Goal: Task Accomplishment & Management: Complete application form

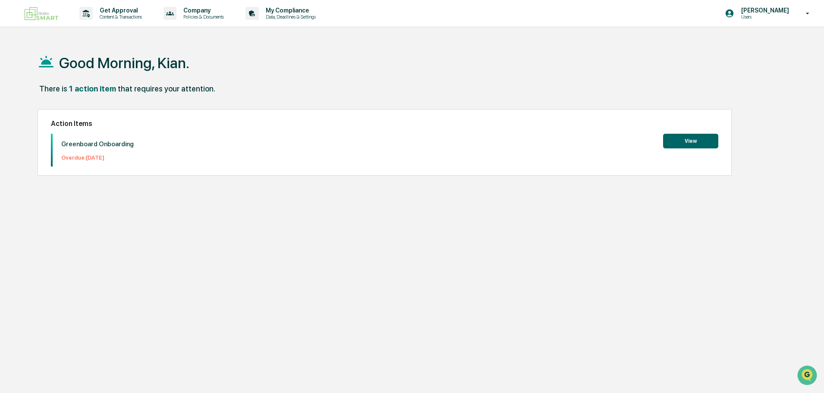
click at [672, 137] on button "View" at bounding box center [690, 141] width 55 height 15
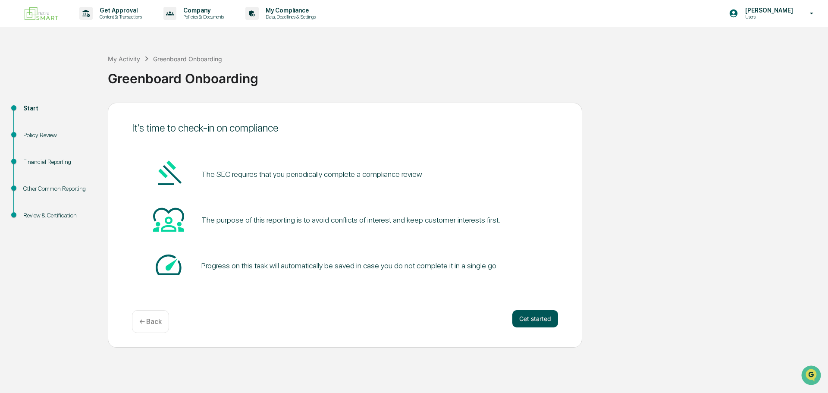
click at [533, 322] on button "Get started" at bounding box center [536, 318] width 46 height 17
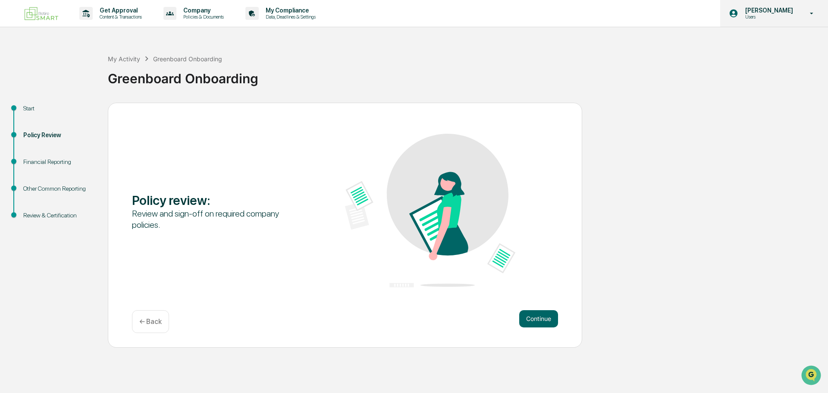
click at [806, 17] on icon at bounding box center [812, 13] width 15 height 8
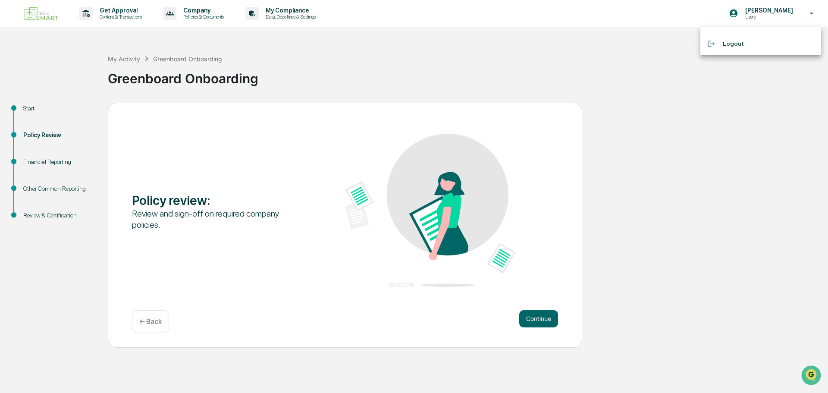
click at [202, 12] on div at bounding box center [414, 196] width 828 height 393
click at [29, 11] on img at bounding box center [41, 13] width 41 height 20
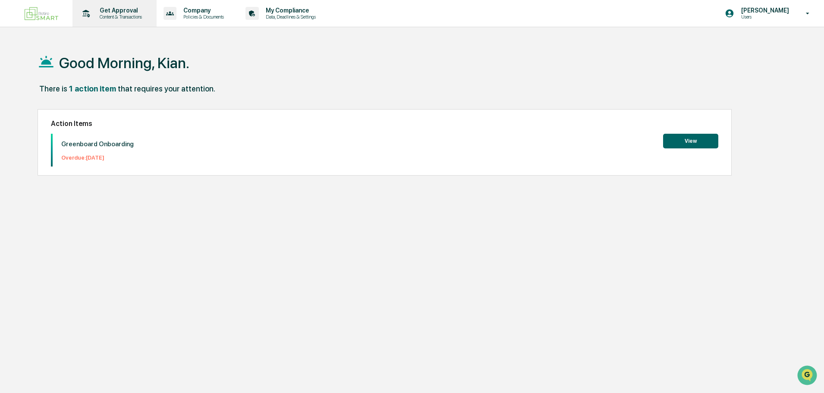
click at [90, 24] on div "Get Approval Content & Transactions" at bounding box center [114, 13] width 76 height 27
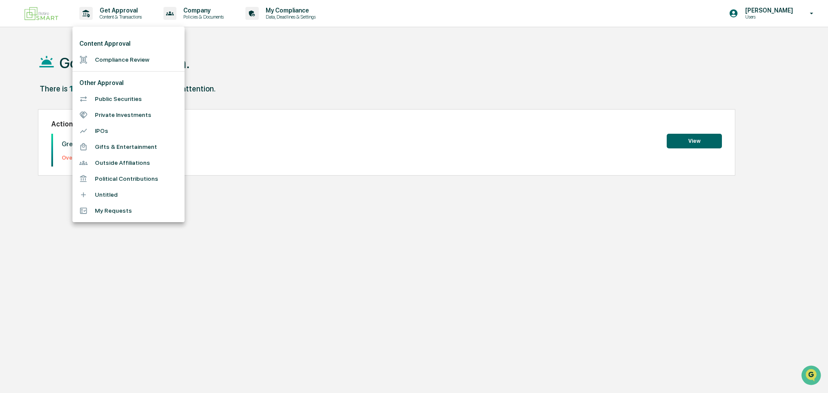
click at [188, 17] on div at bounding box center [414, 196] width 828 height 393
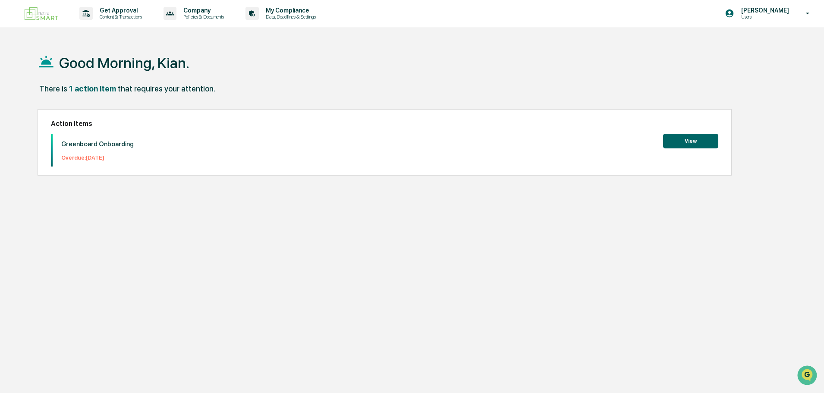
click at [195, 16] on p "Policies & Documents" at bounding box center [202, 17] width 52 height 6
click at [200, 13] on div at bounding box center [414, 196] width 828 height 393
click at [258, 7] on icon at bounding box center [252, 13] width 13 height 13
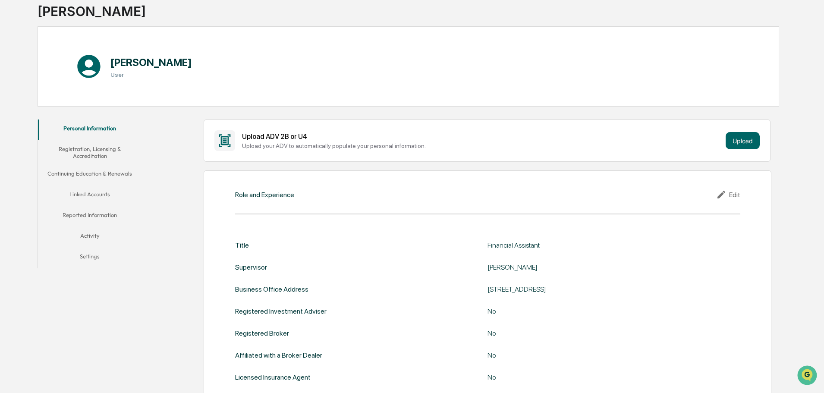
scroll to position [86, 0]
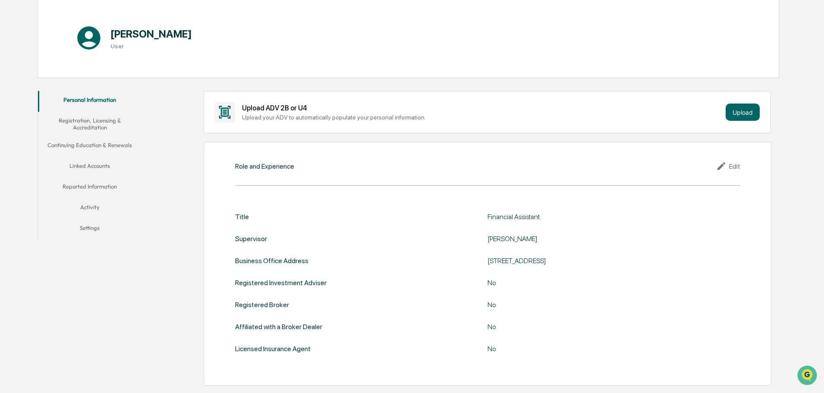
click at [108, 166] on button "Linked Accounts" at bounding box center [90, 167] width 104 height 21
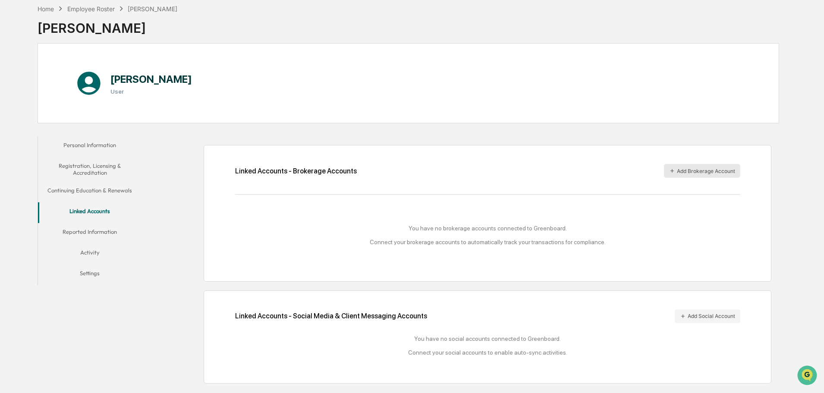
click at [691, 175] on button "Add Brokerage Account" at bounding box center [702, 171] width 76 height 14
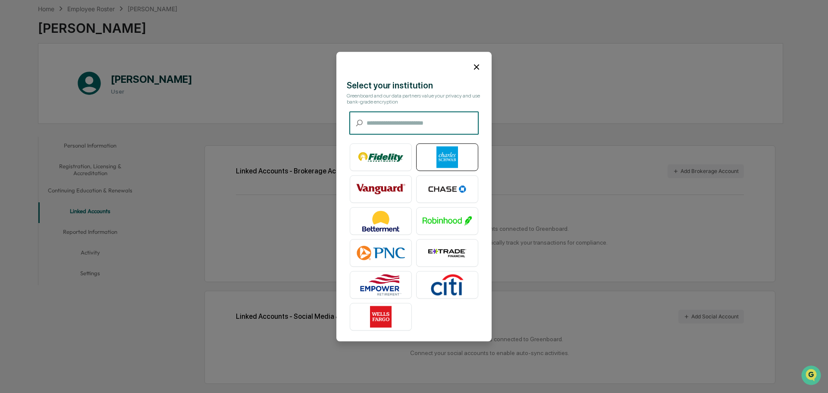
click at [442, 159] on img at bounding box center [447, 157] width 49 height 22
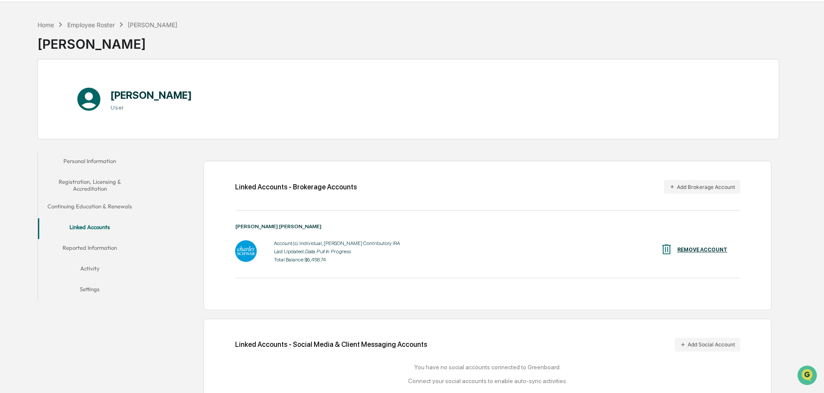
scroll to position [48, 0]
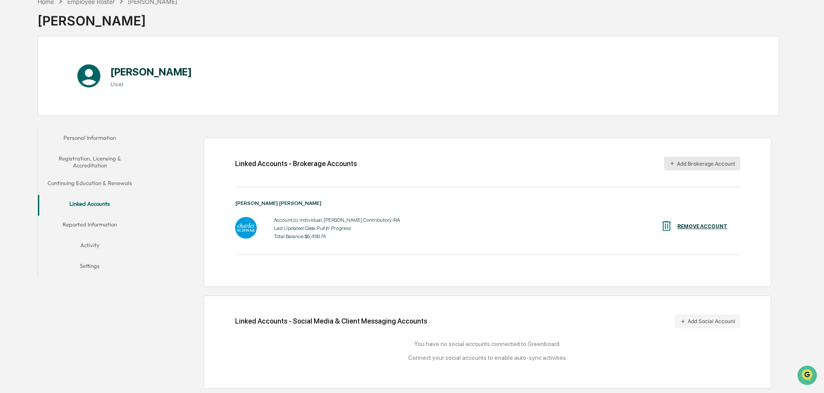
click at [722, 169] on button "Add Brokerage Account" at bounding box center [702, 164] width 76 height 14
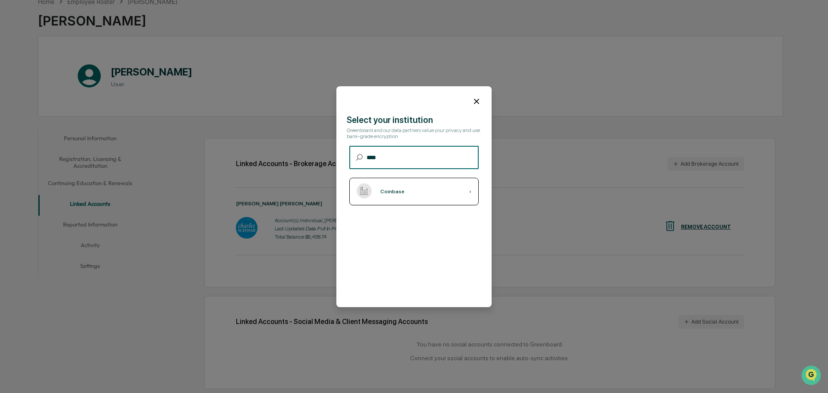
type input "****"
click at [430, 196] on div "Coinbase ›" at bounding box center [414, 192] width 129 height 28
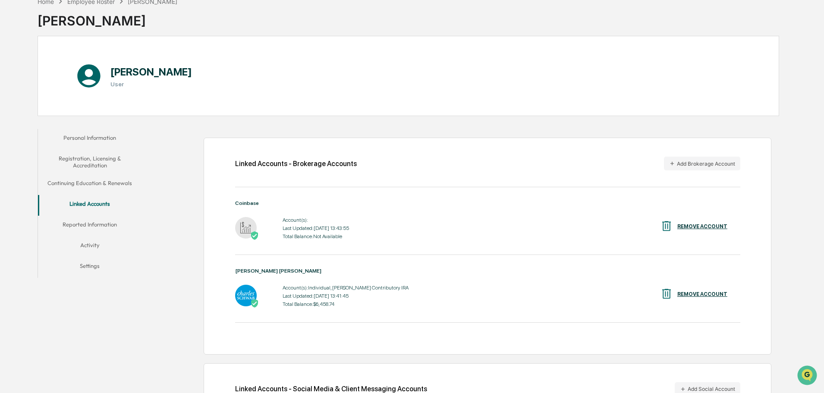
click at [299, 233] on div "Account(s): Last Updated: [DATE] 13:43:55 Total Balance: Not Available" at bounding box center [316, 228] width 66 height 27
click at [296, 233] on div "Total Balance: Not Available" at bounding box center [316, 236] width 66 height 6
click at [441, 209] on div "Coinbase Account(s): Last Updated: [DATE] 13:43:55 Total Balance: Not Available…" at bounding box center [487, 220] width 505 height 41
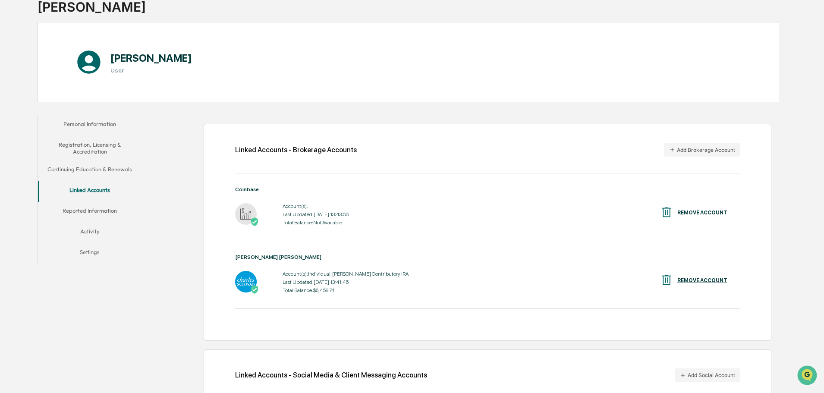
scroll to position [116, 0]
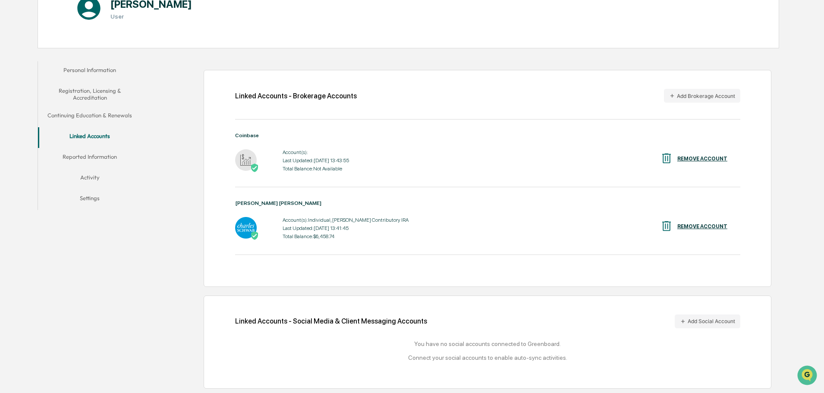
click at [94, 114] on button "Continuing Education & Renewals" at bounding box center [90, 117] width 104 height 21
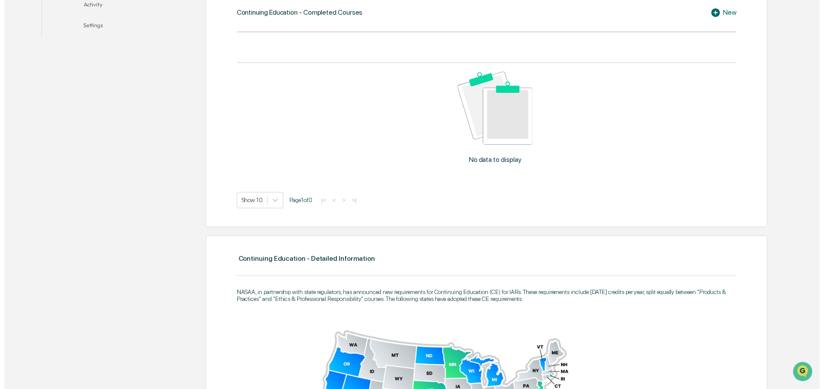
scroll to position [30, 0]
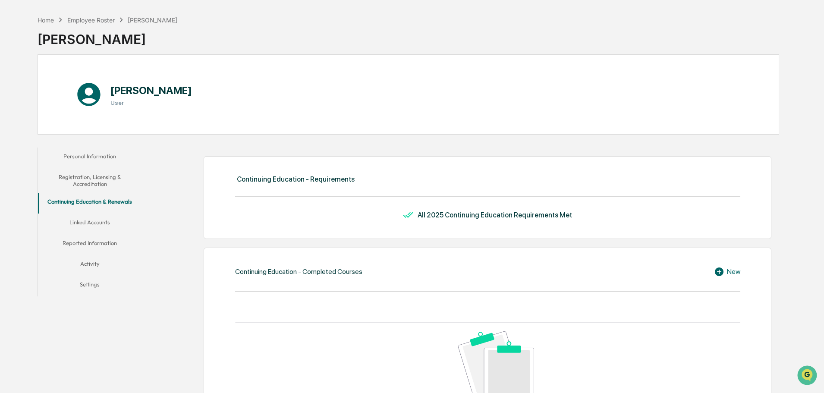
click at [81, 158] on button "Personal Information" at bounding box center [90, 158] width 104 height 21
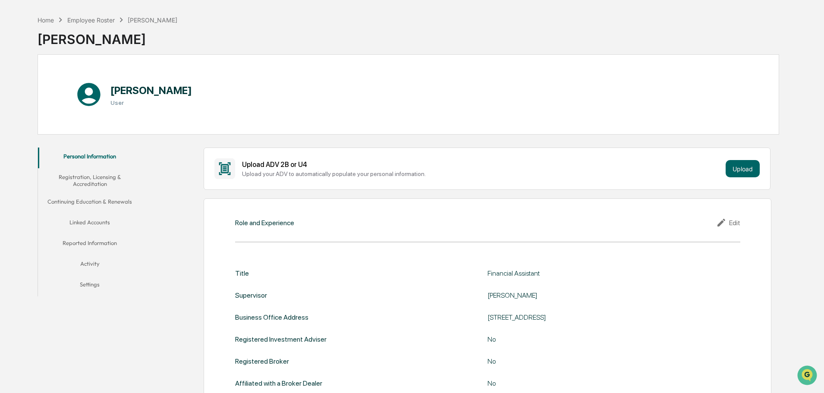
click at [83, 178] on button "Registration, Licensing & Accreditation" at bounding box center [90, 180] width 104 height 25
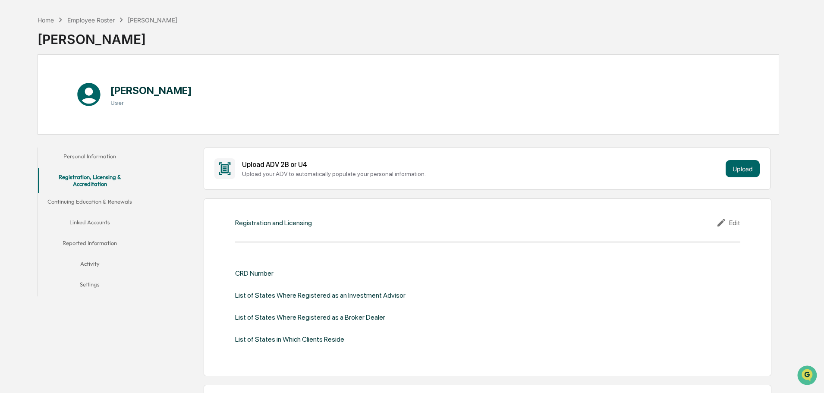
click at [50, 18] on div "Home" at bounding box center [46, 19] width 16 height 7
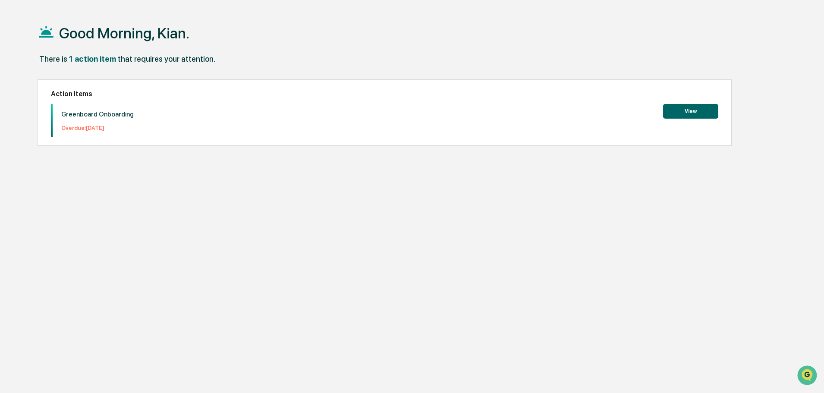
click at [702, 110] on button "View" at bounding box center [690, 111] width 55 height 15
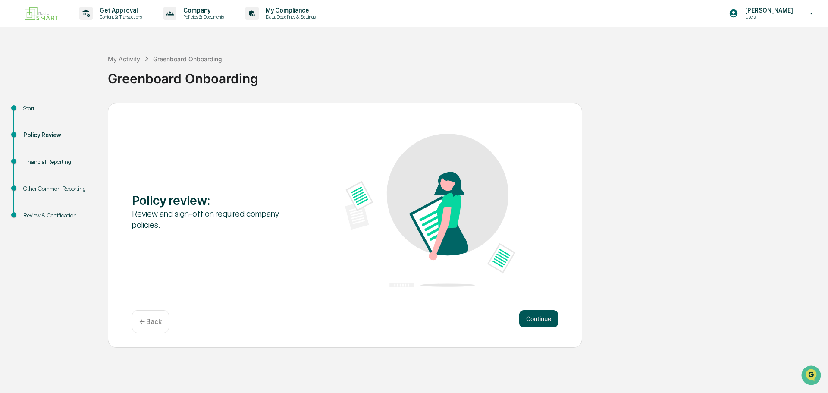
click at [532, 314] on button "Continue" at bounding box center [539, 318] width 39 height 17
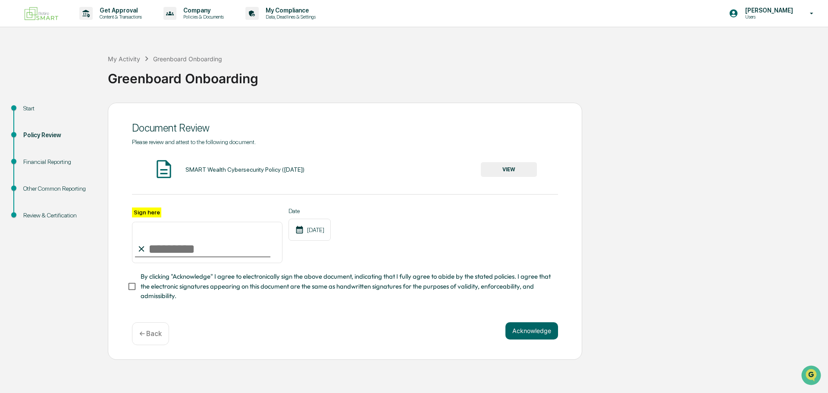
click at [187, 252] on input "Sign here" at bounding box center [207, 242] width 151 height 41
type input "**********"
click at [514, 336] on button "Acknowledge" at bounding box center [532, 330] width 53 height 17
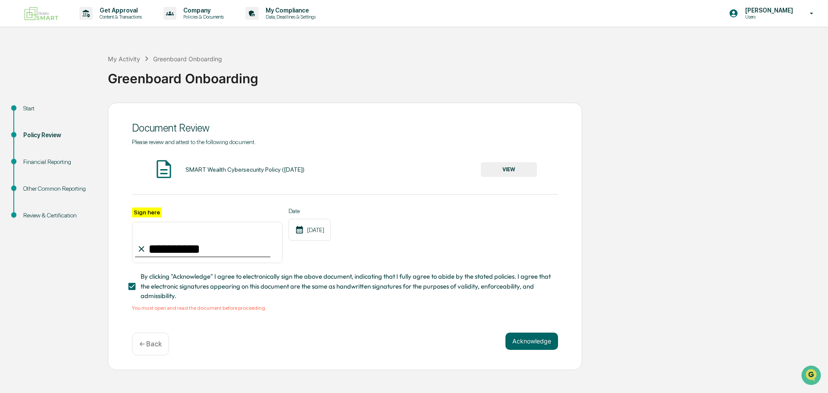
click at [520, 158] on div "SMART Wealth Cybersecurity Policy ([DATE]) VIEW" at bounding box center [345, 169] width 426 height 23
click at [512, 169] on button "VIEW" at bounding box center [509, 169] width 56 height 15
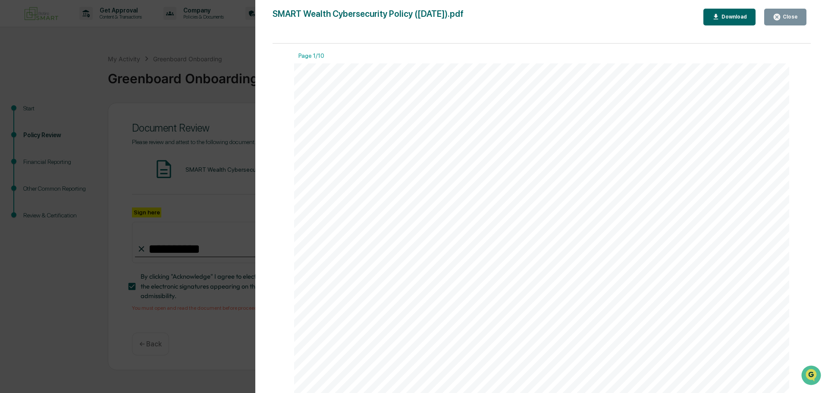
click at [787, 16] on div "Close" at bounding box center [789, 17] width 17 height 6
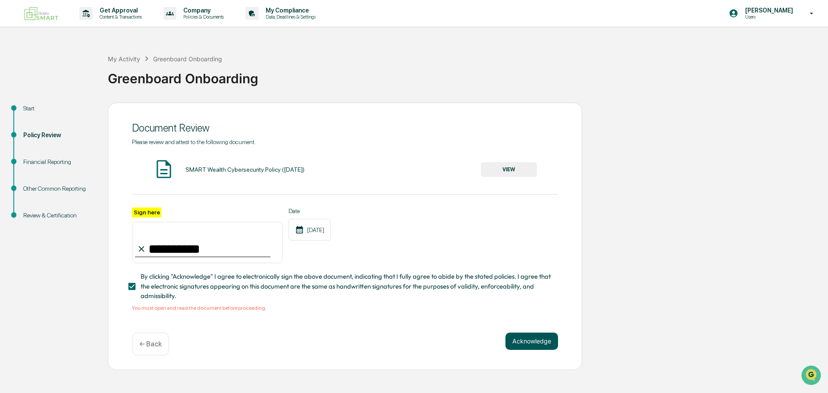
click at [545, 348] on button "Acknowledge" at bounding box center [532, 341] width 53 height 17
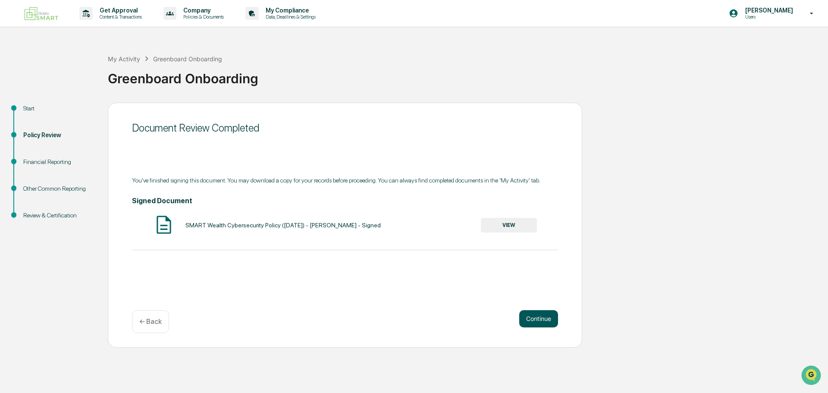
click at [532, 318] on button "Continue" at bounding box center [539, 318] width 39 height 17
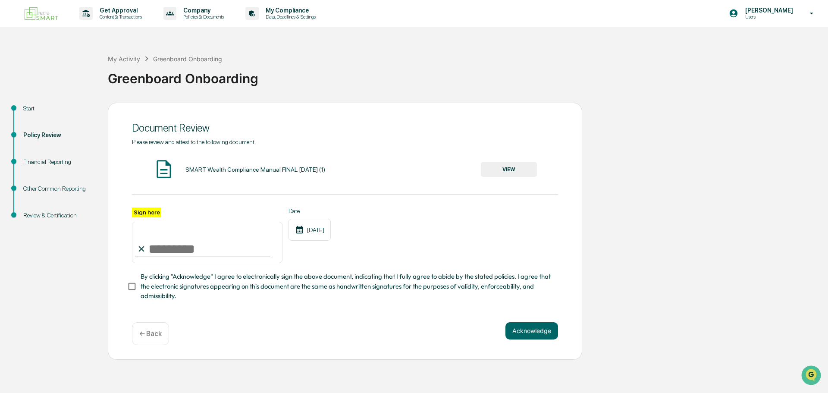
click at [161, 250] on input "Sign here" at bounding box center [207, 242] width 151 height 41
type input "**********"
click at [528, 169] on button "VIEW" at bounding box center [509, 169] width 56 height 15
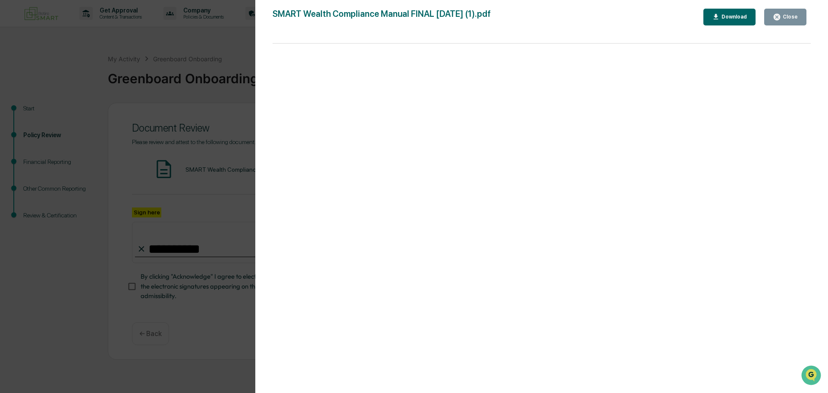
click at [788, 15] on div "Close" at bounding box center [789, 17] width 17 height 6
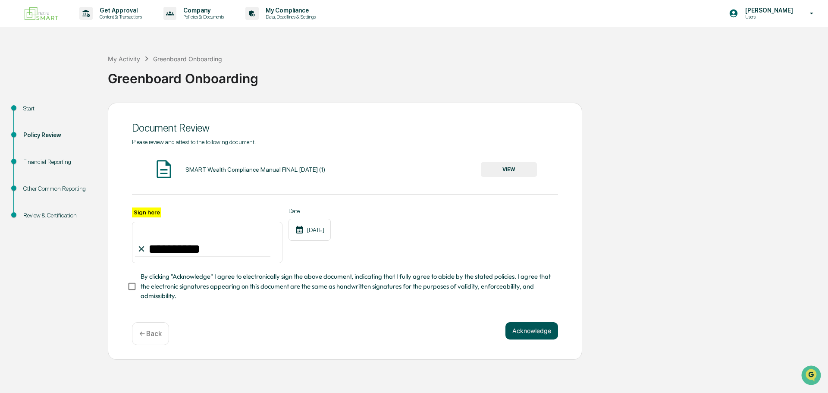
click at [529, 329] on button "Acknowledge" at bounding box center [532, 330] width 53 height 17
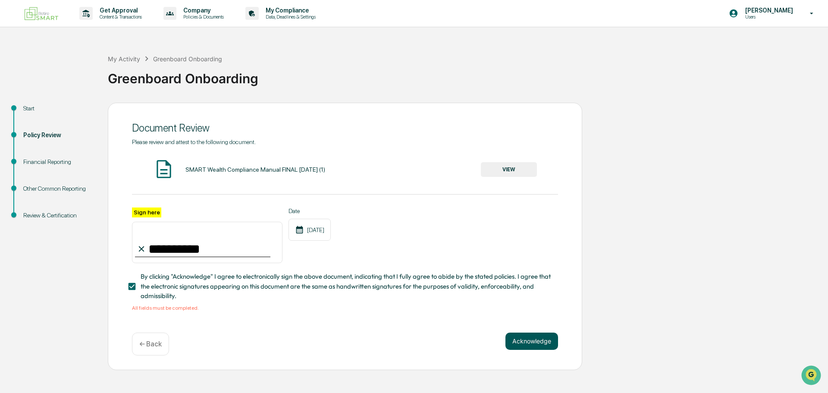
click at [523, 340] on button "Acknowledge" at bounding box center [532, 341] width 53 height 17
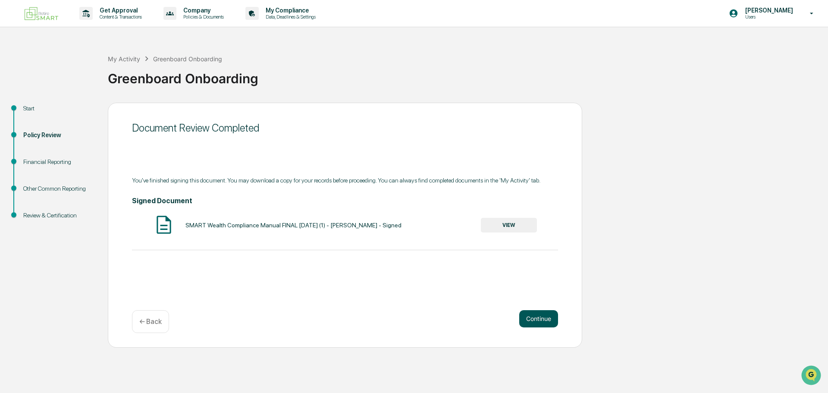
click at [540, 323] on button "Continue" at bounding box center [539, 318] width 39 height 17
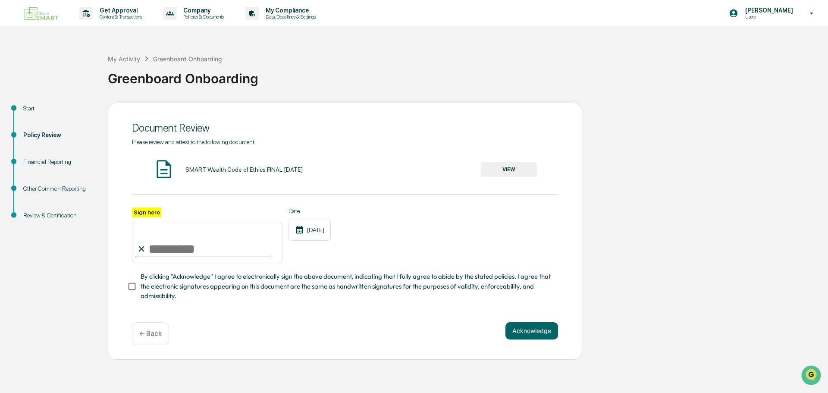
click at [175, 244] on input "Sign here" at bounding box center [207, 242] width 151 height 41
type input "**********"
click at [513, 173] on button "VIEW" at bounding box center [509, 169] width 56 height 15
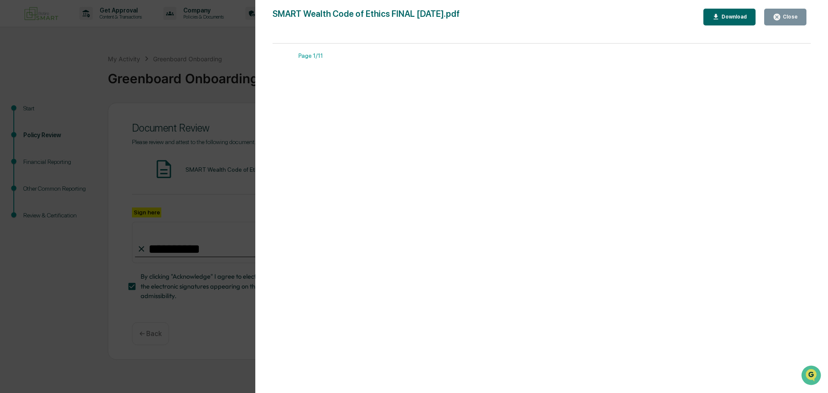
click at [789, 15] on div "Close" at bounding box center [789, 17] width 17 height 6
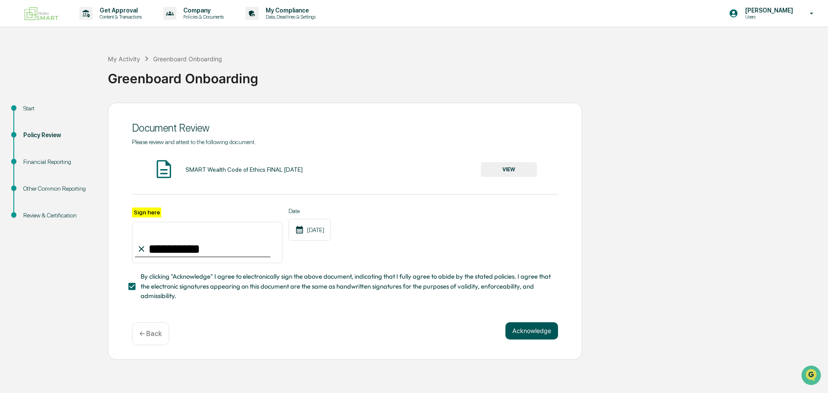
click at [526, 337] on button "Acknowledge" at bounding box center [532, 330] width 53 height 17
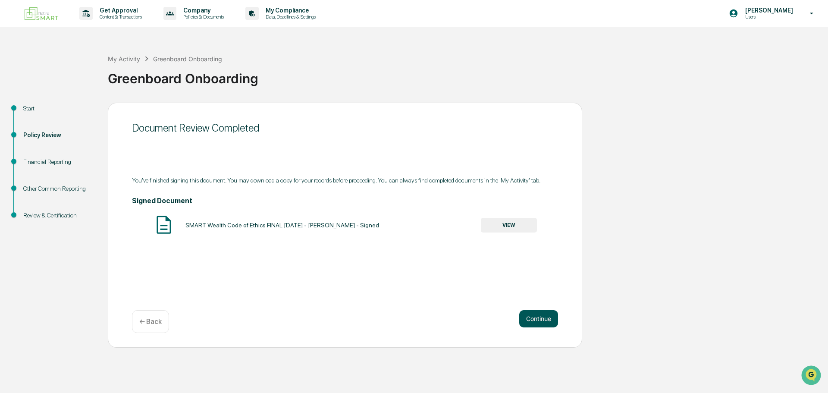
click at [547, 318] on button "Continue" at bounding box center [539, 318] width 39 height 17
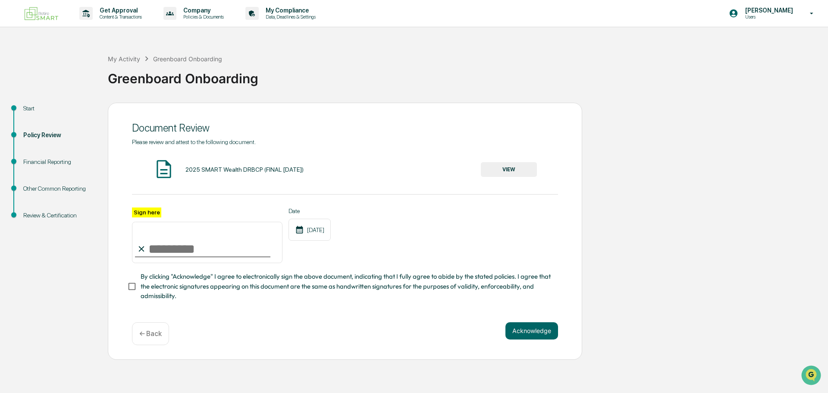
click at [207, 258] on input "Sign here" at bounding box center [207, 242] width 151 height 41
type input "**********"
click at [147, 285] on span "By clicking "Acknowledge" I agree to electronically sign the above document, in…" at bounding box center [346, 286] width 411 height 29
click at [512, 167] on button "VIEW" at bounding box center [509, 169] width 56 height 15
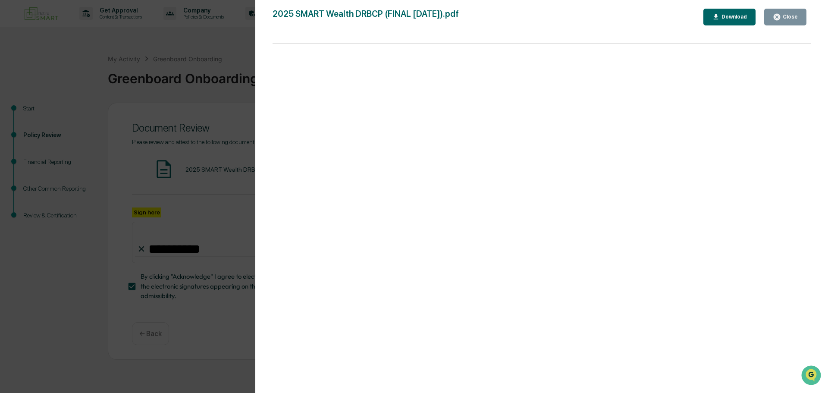
click at [788, 21] on button "Close" at bounding box center [786, 17] width 42 height 17
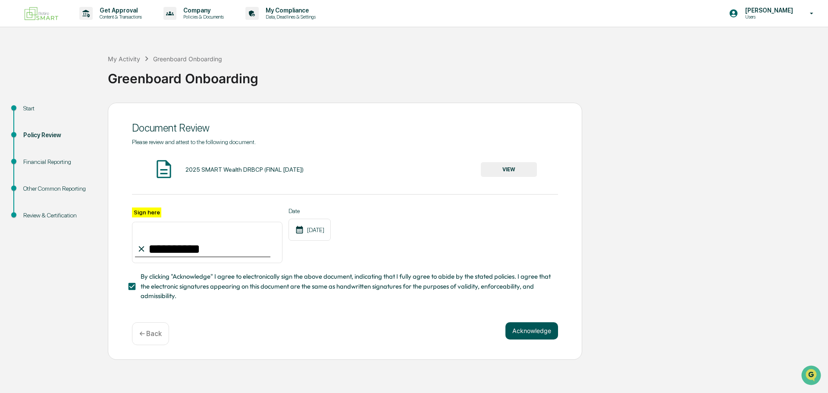
click at [529, 340] on button "Acknowledge" at bounding box center [532, 330] width 53 height 17
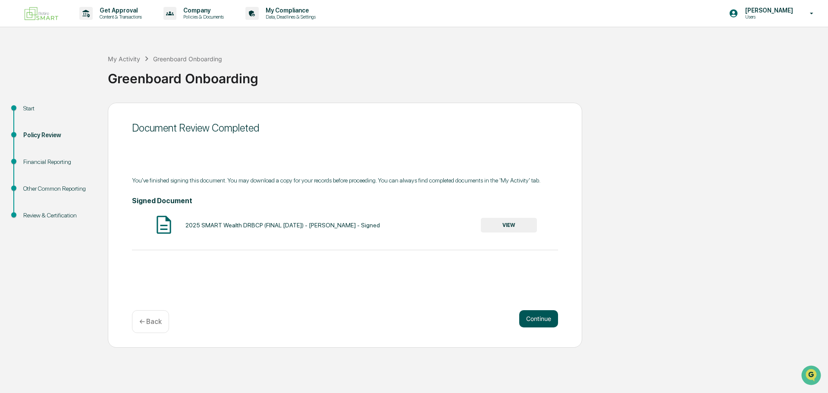
click at [539, 321] on button "Continue" at bounding box center [539, 318] width 39 height 17
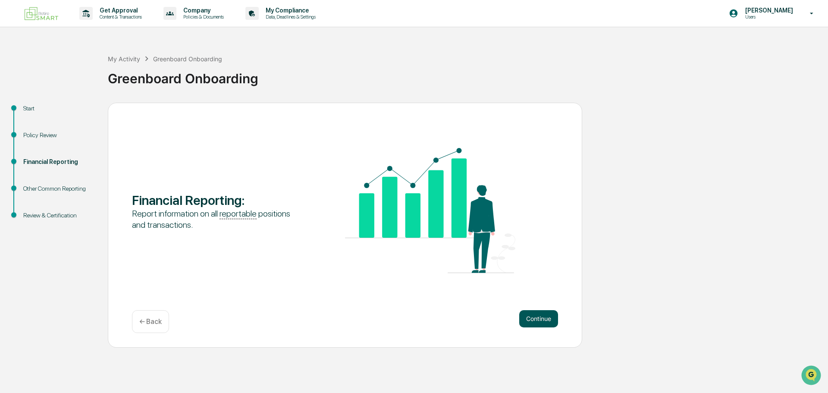
click at [529, 320] on button "Continue" at bounding box center [539, 318] width 39 height 17
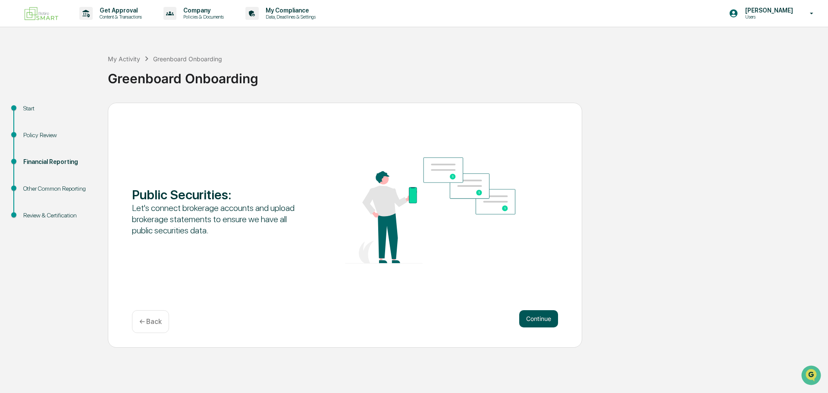
click at [541, 316] on button "Continue" at bounding box center [539, 318] width 39 height 17
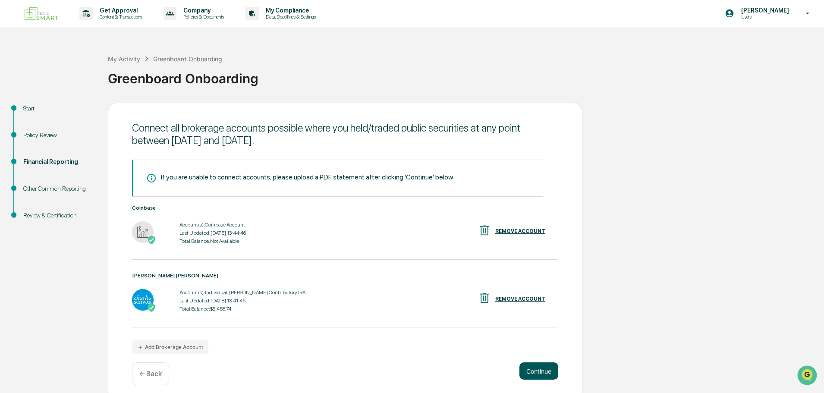
click at [539, 367] on button "Continue" at bounding box center [539, 370] width 39 height 17
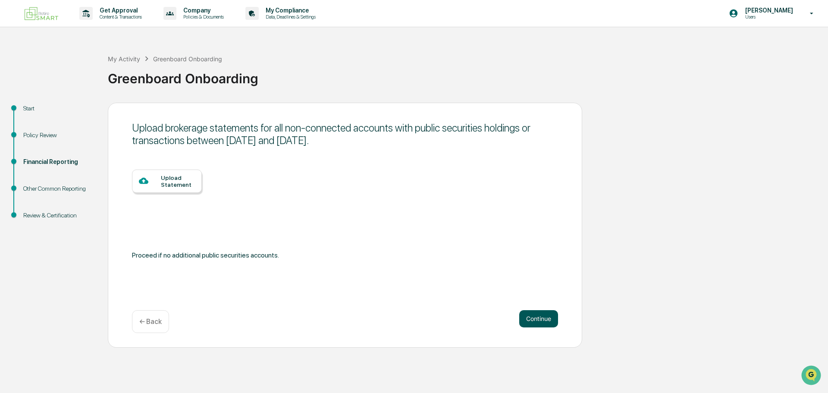
click at [533, 326] on button "Continue" at bounding box center [539, 318] width 39 height 17
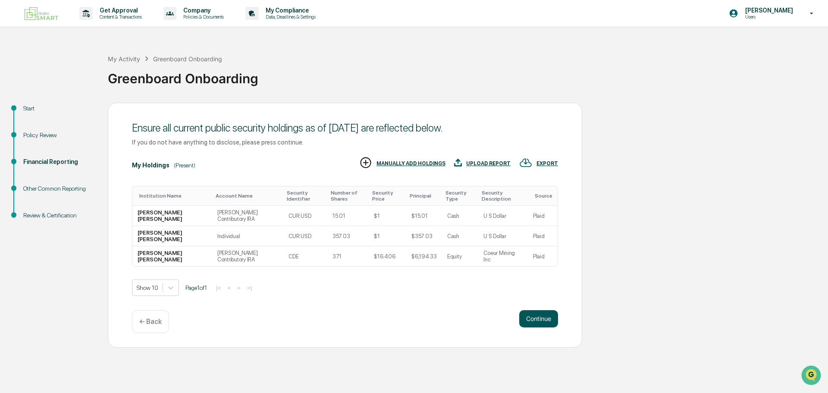
click at [540, 319] on button "Continue" at bounding box center [539, 318] width 39 height 17
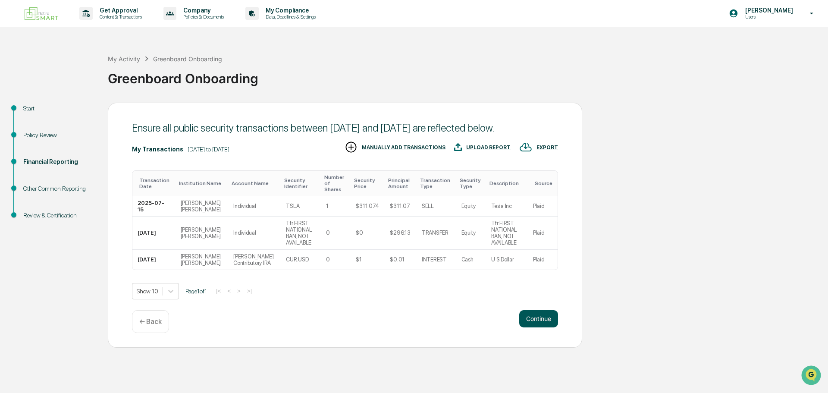
click at [530, 312] on button "Continue" at bounding box center [539, 318] width 39 height 17
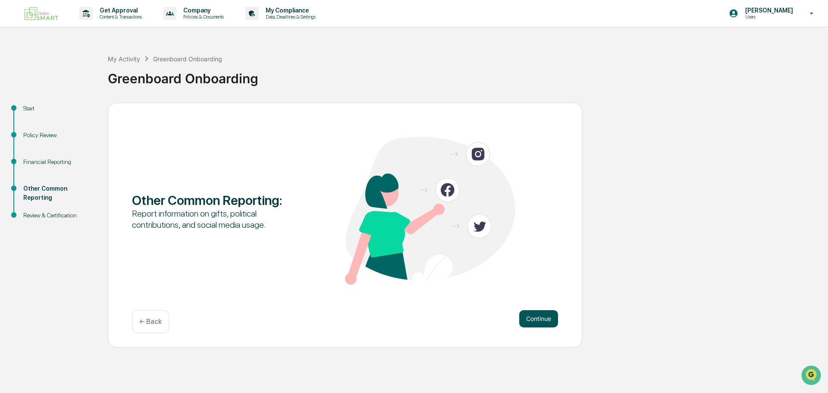
click at [527, 322] on button "Continue" at bounding box center [539, 318] width 39 height 17
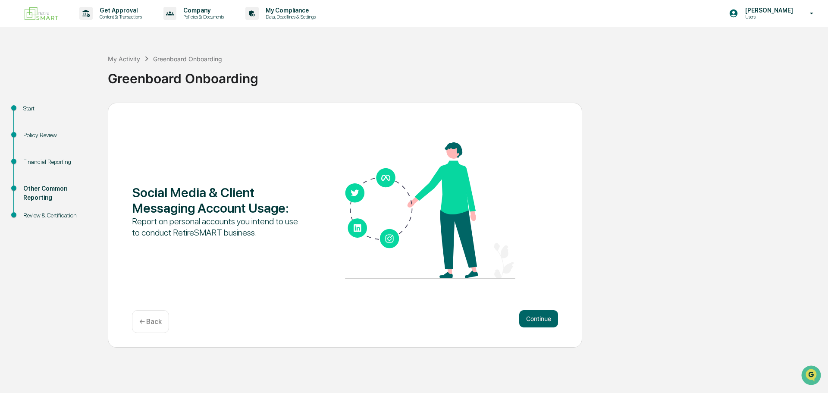
click at [527, 322] on button "Continue" at bounding box center [539, 318] width 39 height 17
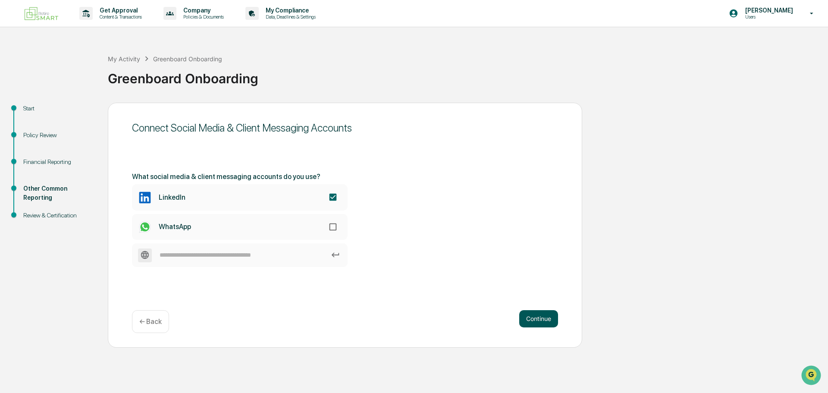
click at [536, 323] on button "Continue" at bounding box center [539, 318] width 39 height 17
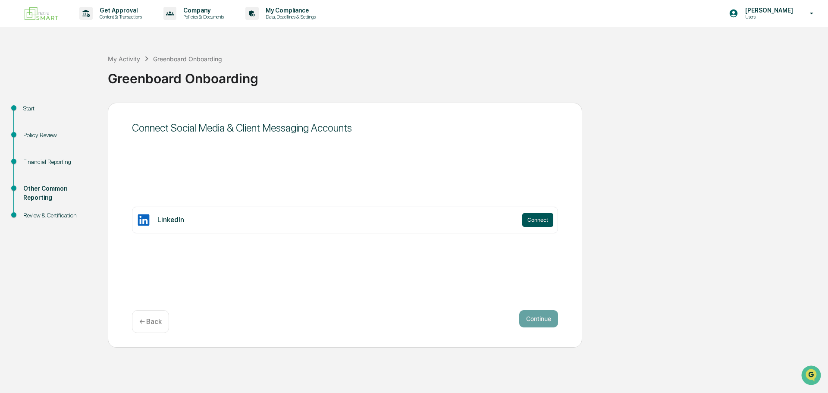
click at [532, 219] on button "Connect" at bounding box center [538, 220] width 31 height 14
click at [396, 288] on div "Connect Social Media & Client Messaging Accounts LinkedIn Connect Continue ← Ba…" at bounding box center [345, 225] width 475 height 245
click at [143, 323] on p "← Back" at bounding box center [150, 322] width 22 height 8
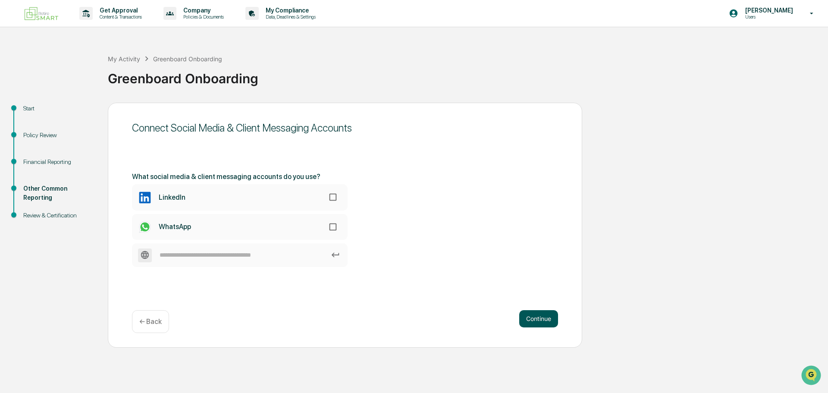
click at [535, 313] on button "Continue" at bounding box center [539, 318] width 39 height 17
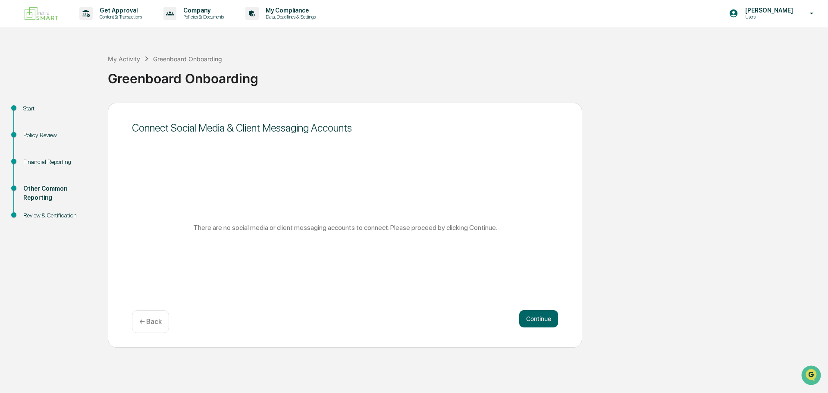
click at [134, 325] on div "← Back" at bounding box center [150, 321] width 37 height 23
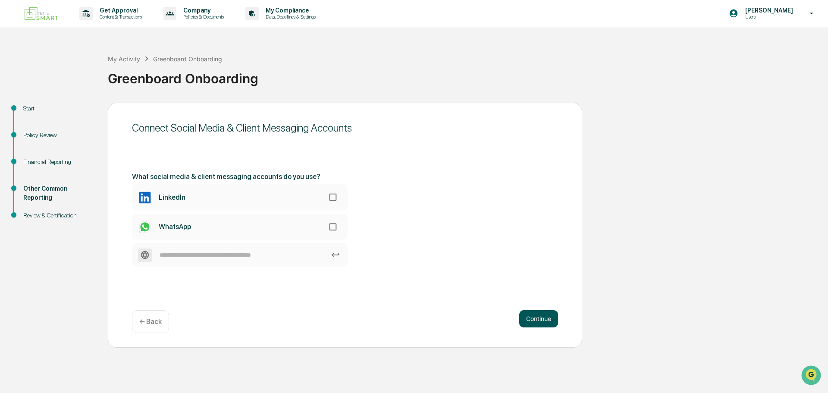
click at [538, 316] on button "Continue" at bounding box center [539, 318] width 39 height 17
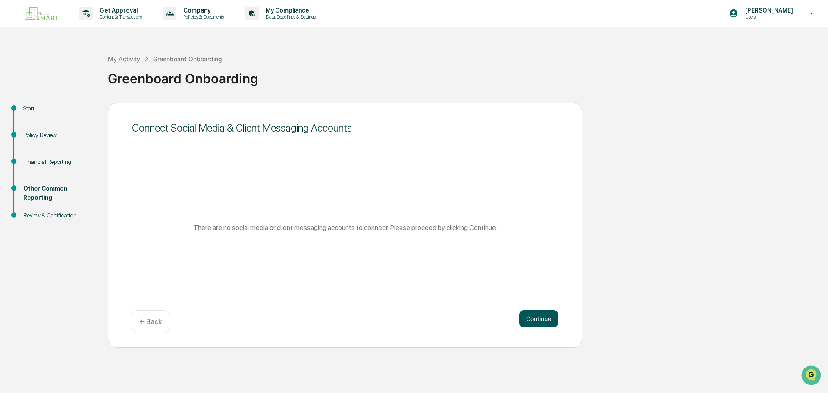
click at [538, 318] on button "Continue" at bounding box center [539, 318] width 39 height 17
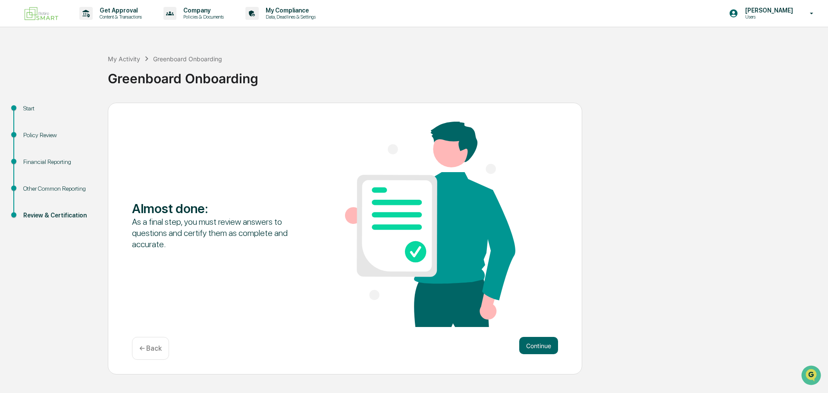
click at [528, 358] on div "Continue ← Back" at bounding box center [345, 348] width 426 height 23
click at [535, 349] on button "Continue" at bounding box center [539, 345] width 39 height 17
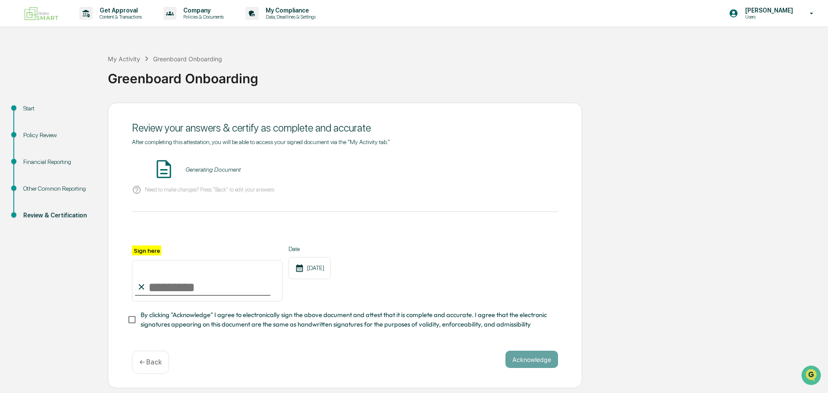
click at [187, 290] on input "Sign here" at bounding box center [207, 280] width 151 height 41
type input "**********"
click at [490, 173] on button "VIEW" at bounding box center [509, 169] width 56 height 15
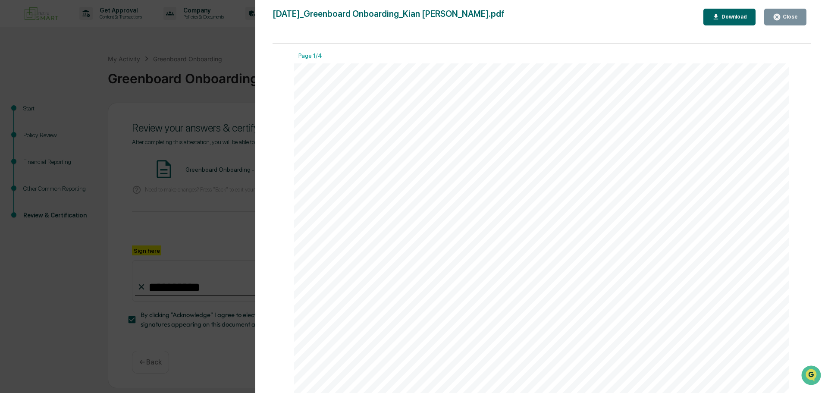
click at [780, 19] on icon "button" at bounding box center [777, 17] width 6 height 6
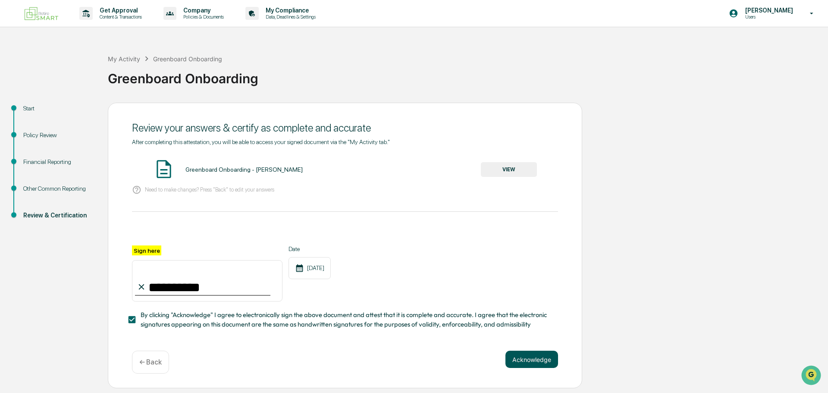
click at [515, 360] on button "Acknowledge" at bounding box center [532, 359] width 53 height 17
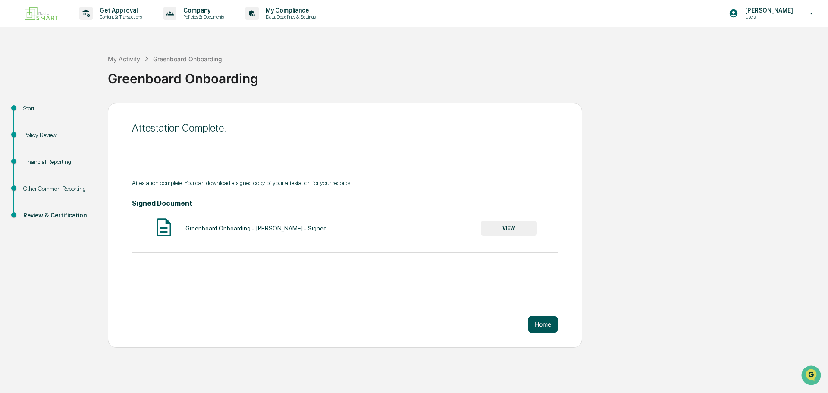
click at [546, 325] on button "Home" at bounding box center [543, 324] width 30 height 17
